Goal: Task Accomplishment & Management: Manage account settings

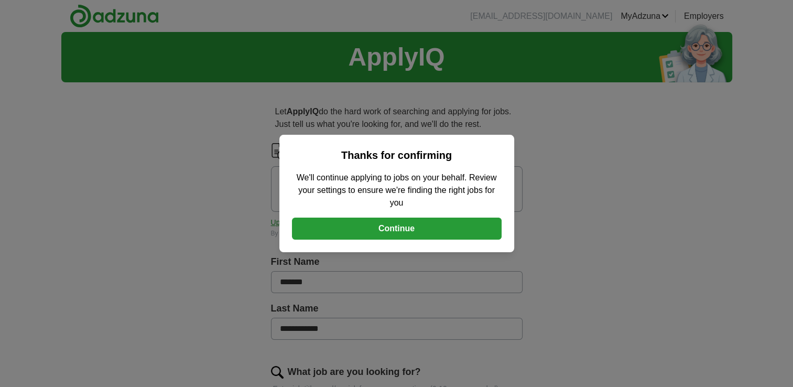
click at [384, 230] on button "Continue" at bounding box center [397, 229] width 210 height 22
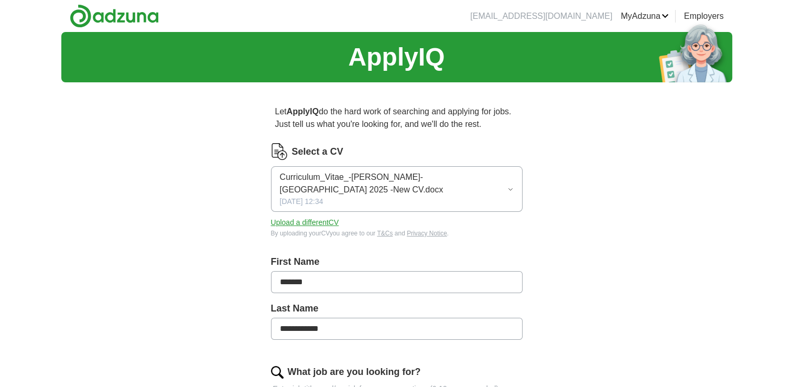
click at [321, 222] on button "Upload a different CV" at bounding box center [305, 222] width 68 height 11
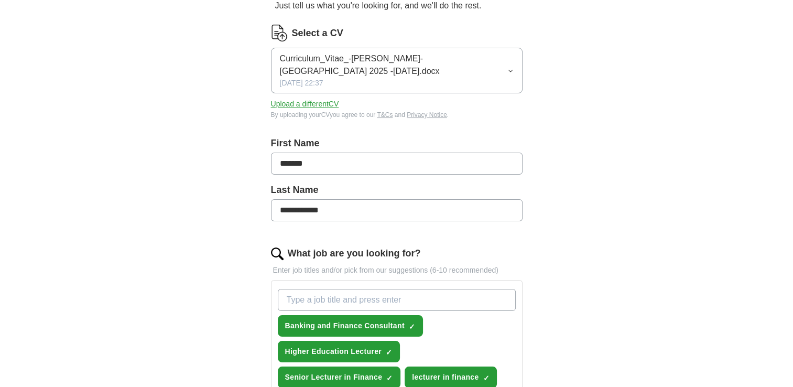
scroll to position [195, 0]
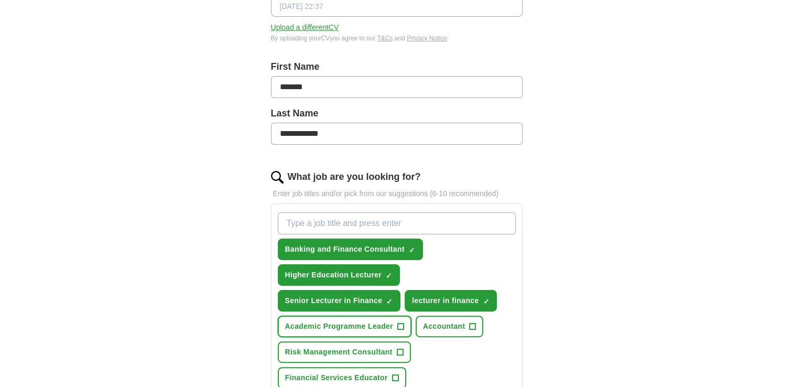
click at [399, 323] on span "+" at bounding box center [400, 326] width 6 height 8
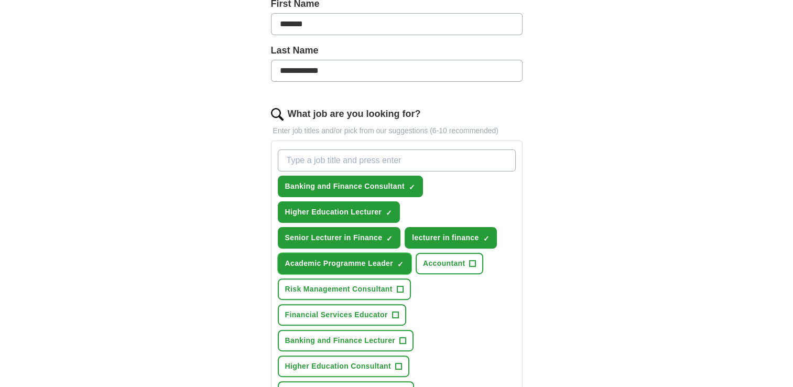
scroll to position [279, 0]
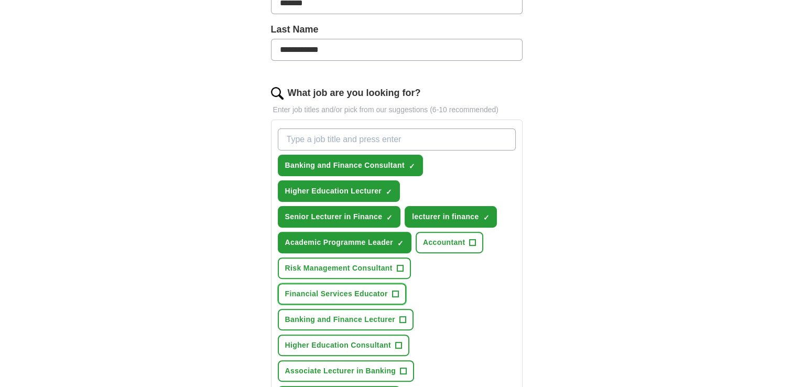
click at [397, 290] on span "+" at bounding box center [395, 294] width 6 height 8
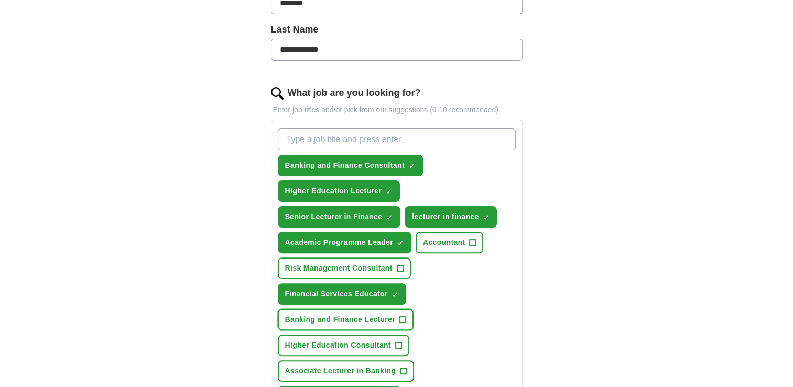
click at [405, 316] on span "+" at bounding box center [403, 320] width 6 height 8
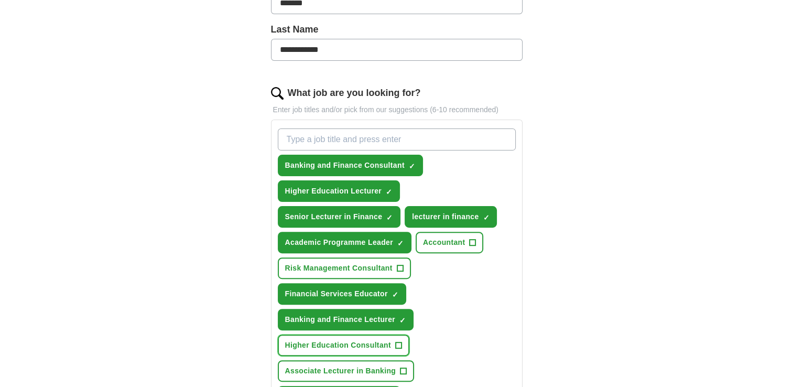
click at [399, 341] on span "+" at bounding box center [398, 345] width 6 height 8
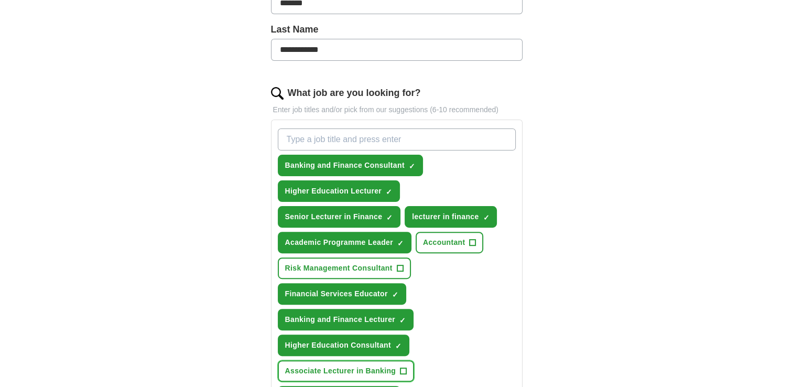
click at [403, 367] on span "+" at bounding box center [403, 371] width 6 height 8
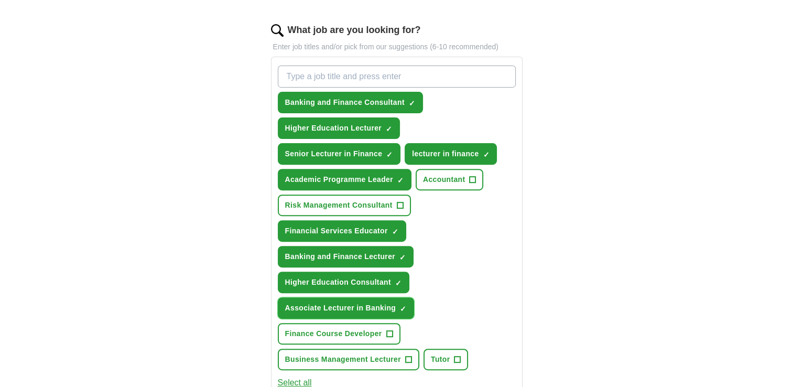
scroll to position [363, 0]
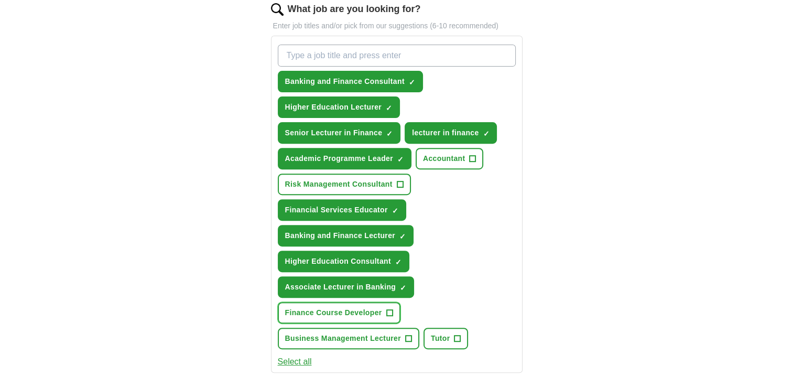
click at [387, 309] on span "+" at bounding box center [389, 313] width 6 height 8
click at [405, 334] on span "+" at bounding box center [408, 338] width 6 height 8
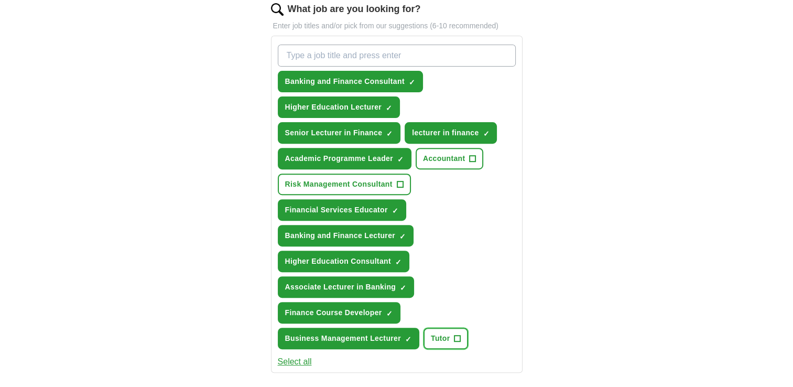
click at [460, 331] on button "Tutor +" at bounding box center [446, 338] width 45 height 21
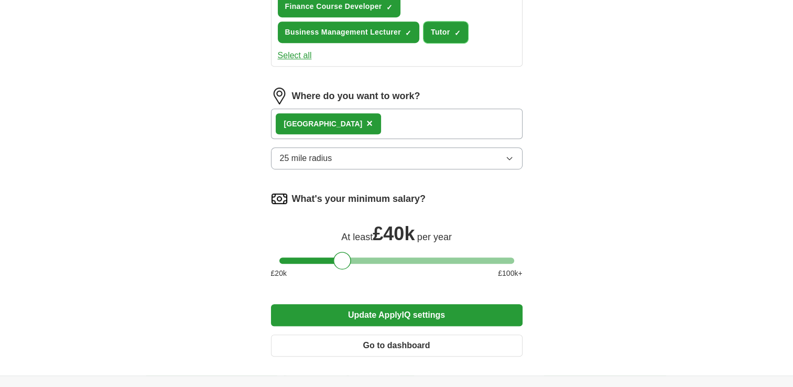
scroll to position [670, 0]
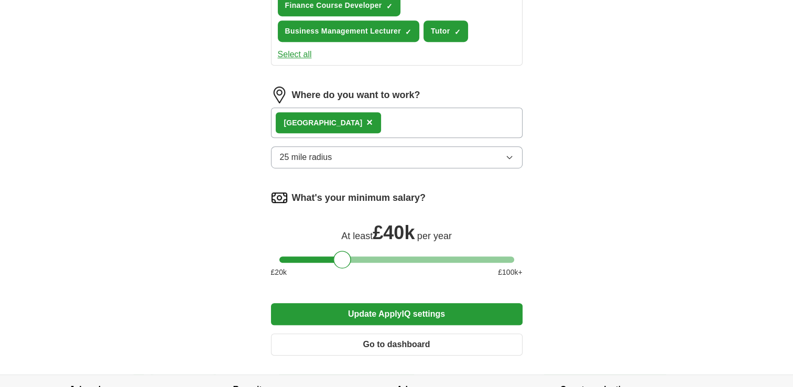
click at [387, 307] on button "Update ApplyIQ settings" at bounding box center [397, 314] width 252 height 22
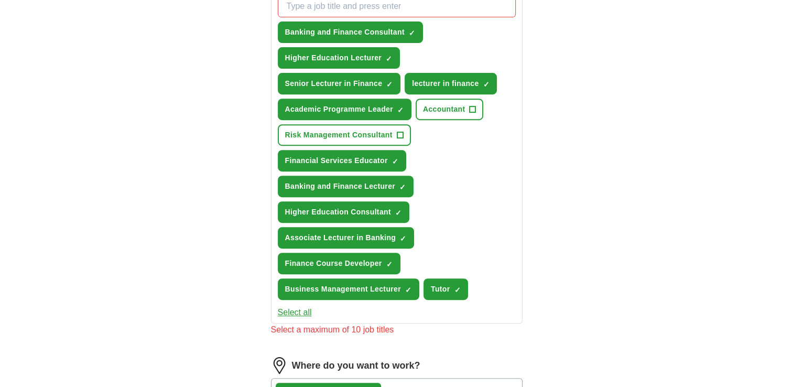
scroll to position [391, 0]
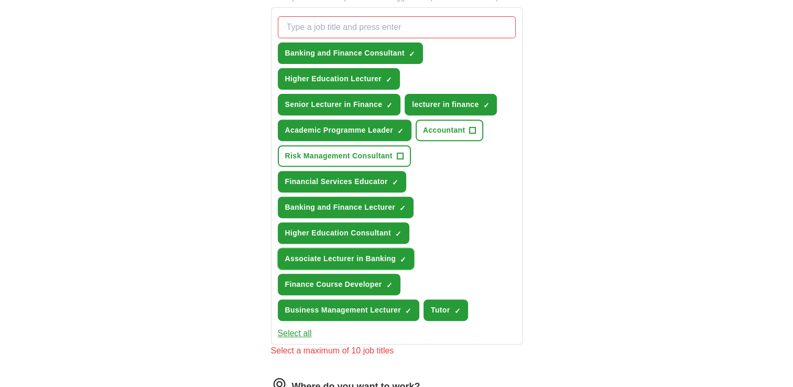
click at [0, 0] on span "×" at bounding box center [0, 0] width 0 height 0
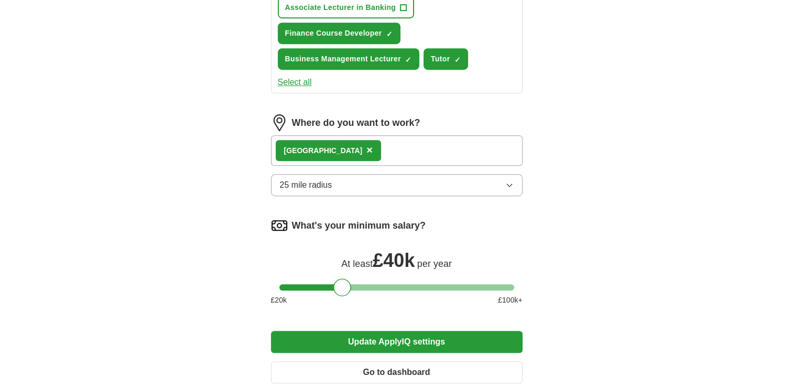
scroll to position [663, 0]
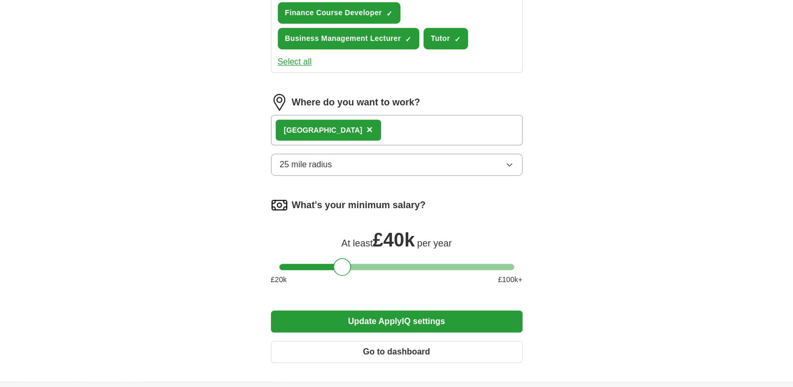
click at [394, 319] on button "Update ApplyIQ settings" at bounding box center [397, 321] width 252 height 22
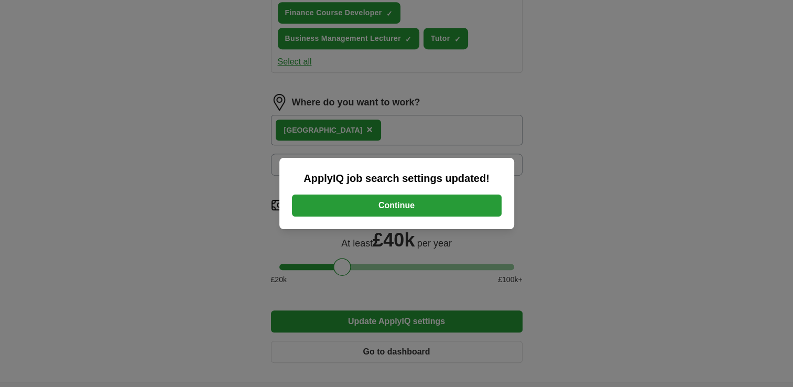
click at [396, 204] on button "Continue" at bounding box center [397, 205] width 210 height 22
